Goal: Task Accomplishment & Management: Manage account settings

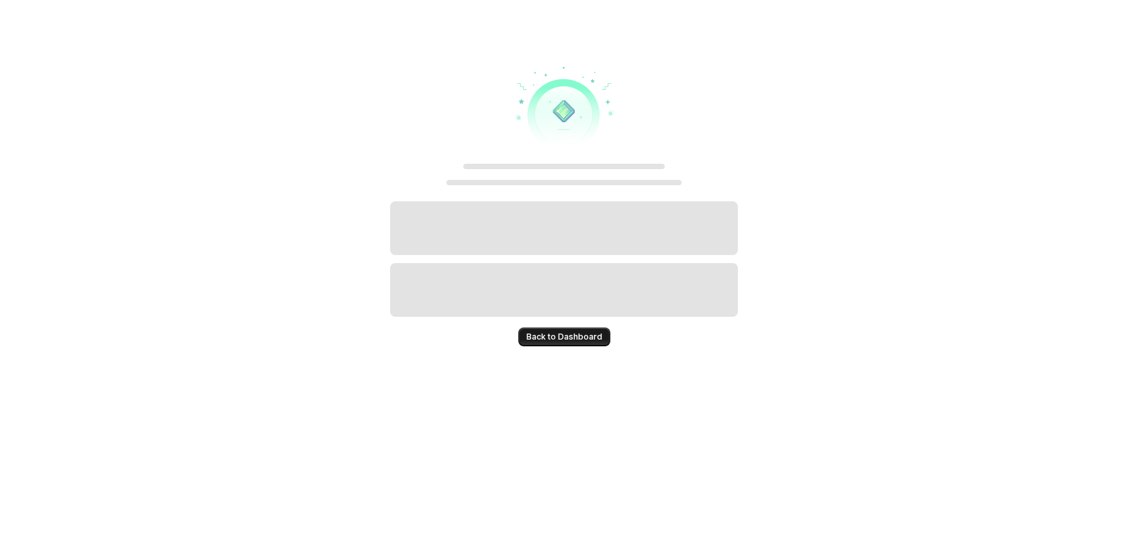
click at [562, 343] on button "Back to Dashboard" at bounding box center [564, 337] width 92 height 19
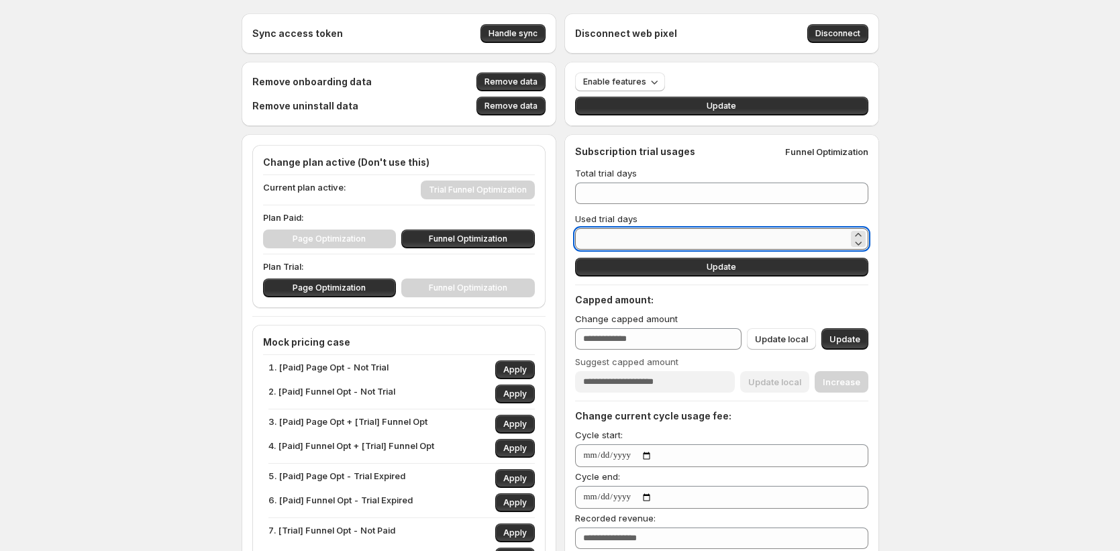
click at [611, 237] on input "*" at bounding box center [711, 238] width 273 height 21
drag, startPoint x: 593, startPoint y: 239, endPoint x: 585, endPoint y: 239, distance: 8.1
click at [585, 239] on input "*" at bounding box center [711, 238] width 273 height 21
type input "*"
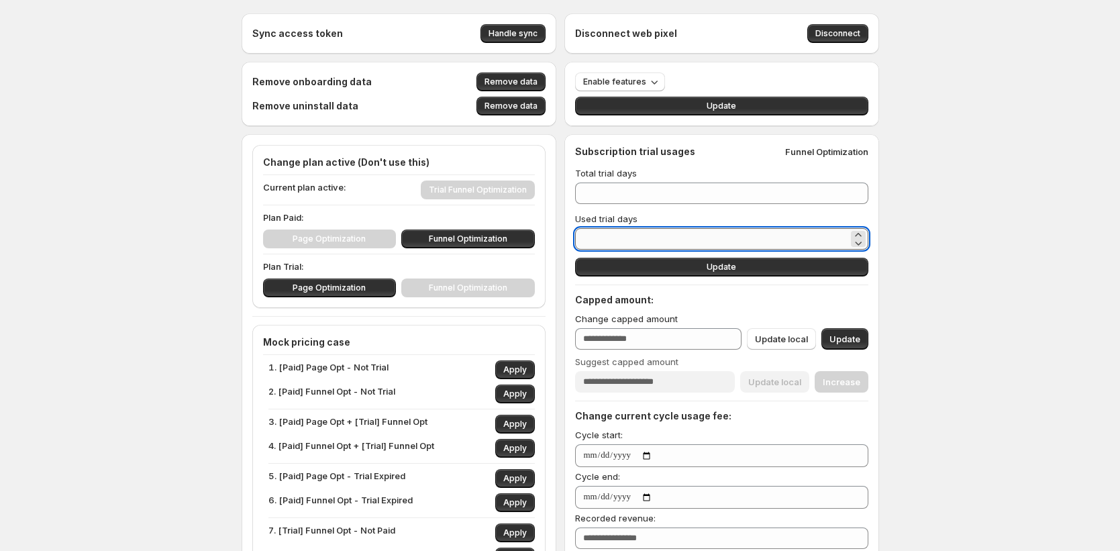
type input "**"
click at [646, 268] on button "Update" at bounding box center [721, 267] width 293 height 19
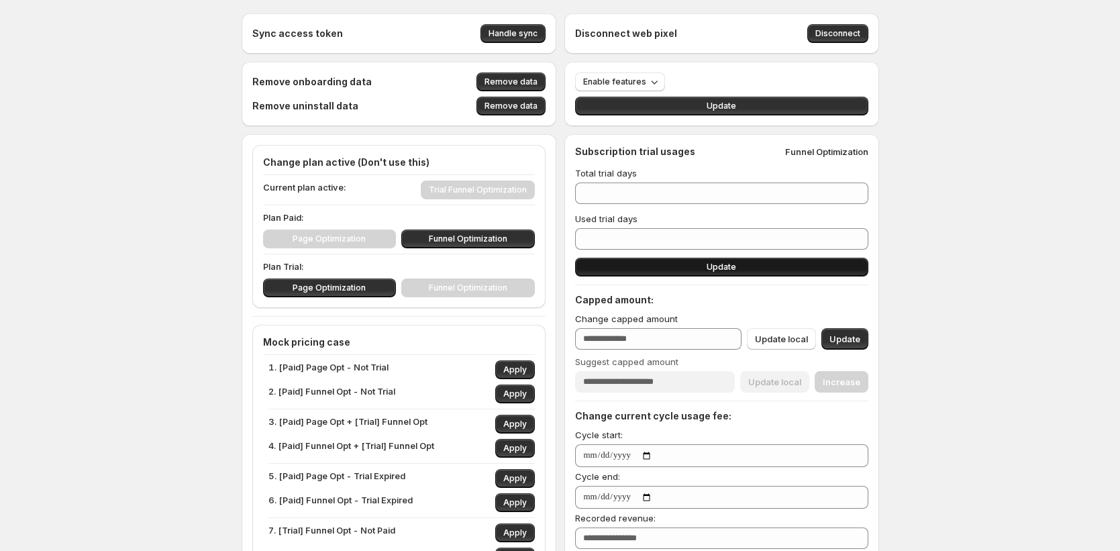
click at [795, 273] on button "Update" at bounding box center [721, 267] width 293 height 19
